Goal: Task Accomplishment & Management: Manage account settings

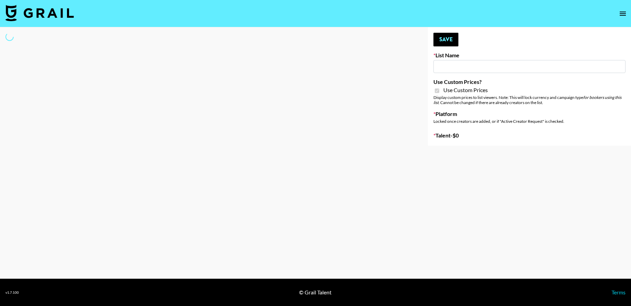
type input "Nippies"
checkbox input "true"
select select "Brand"
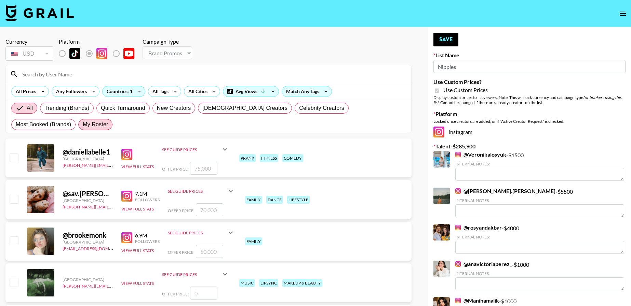
click at [83, 121] on span "My Roster" at bounding box center [95, 125] width 25 height 8
click at [83, 125] on input "My Roster" at bounding box center [83, 125] width 0 height 0
radio input "true"
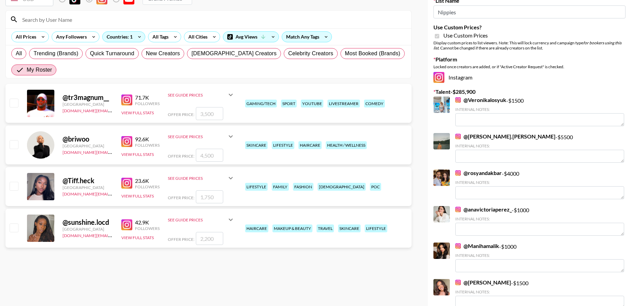
scroll to position [69, 0]
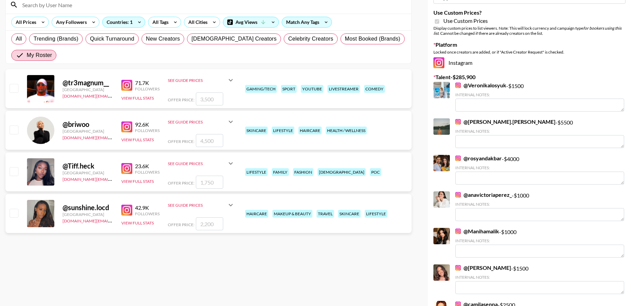
click at [13, 168] on input "checkbox" at bounding box center [14, 171] width 8 height 8
checkbox input "true"
type input "1750"
click at [16, 215] on input "checkbox" at bounding box center [14, 213] width 8 height 8
checkbox input "true"
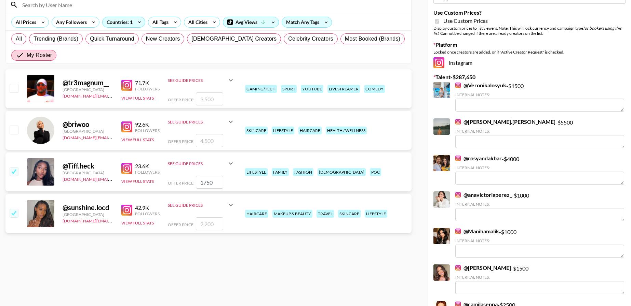
type input "2200"
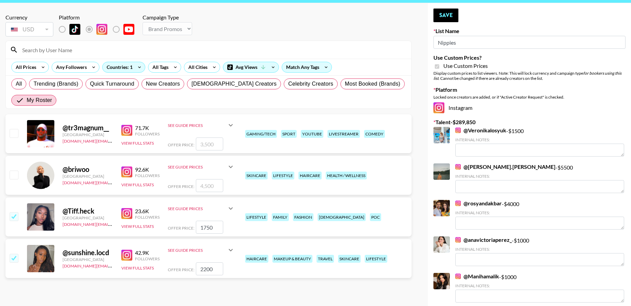
scroll to position [2, 0]
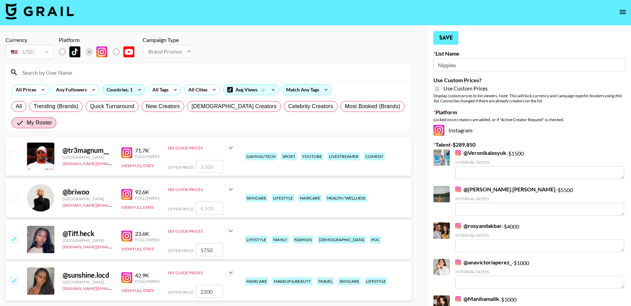
click at [442, 39] on button "Save" at bounding box center [445, 38] width 25 height 14
radio input "true"
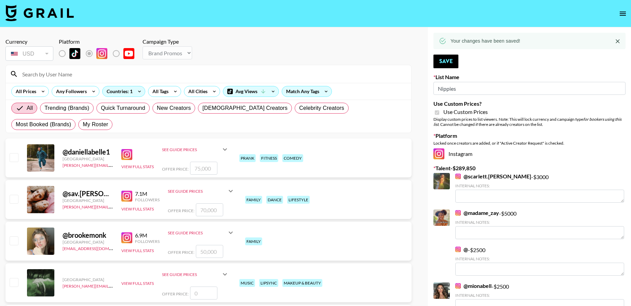
scroll to position [0, 0]
